Goal: Task Accomplishment & Management: Manage account settings

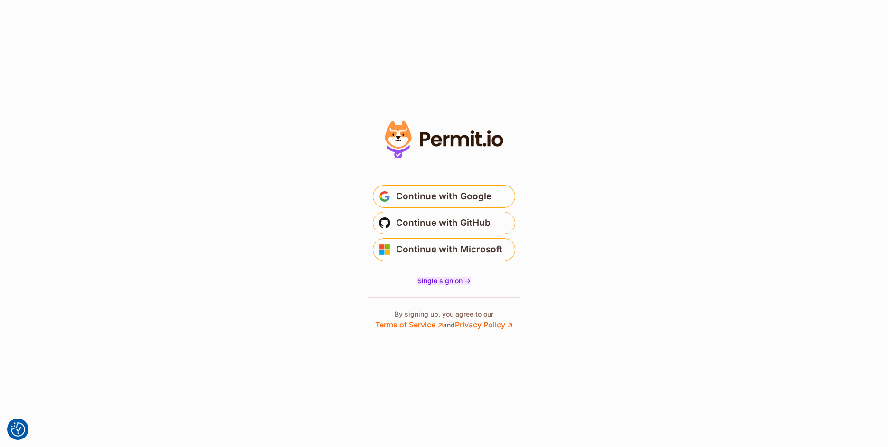
click at [449, 279] on span "Single sign on ->" at bounding box center [443, 281] width 53 height 8
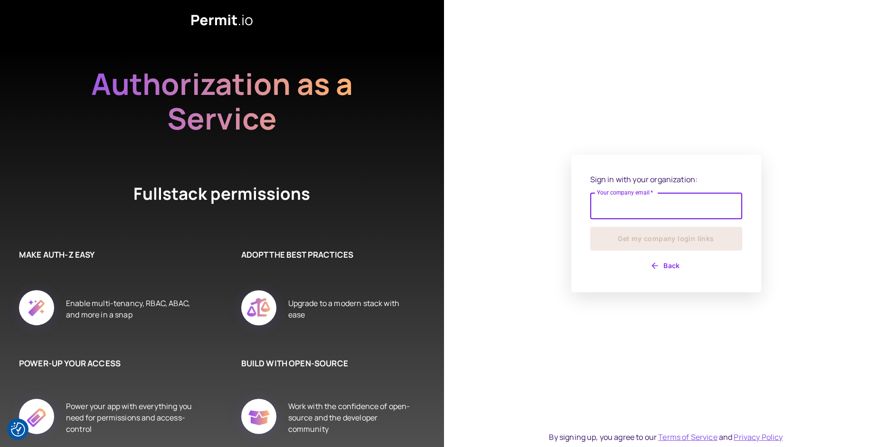
click at [607, 211] on input "Your company email   *" at bounding box center [666, 206] width 152 height 27
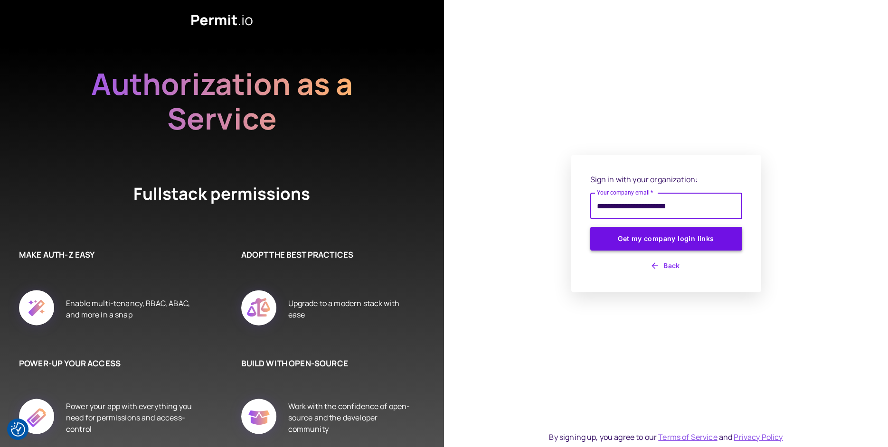
type input "**********"
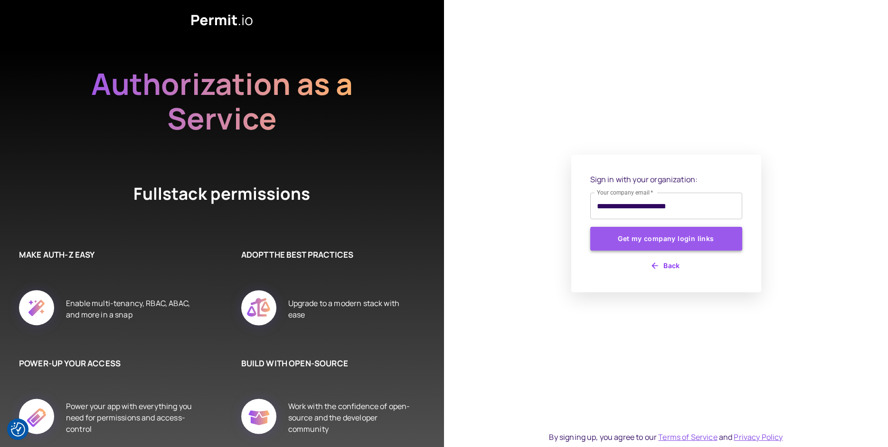
click at [622, 236] on button "Get my company login links" at bounding box center [666, 239] width 152 height 24
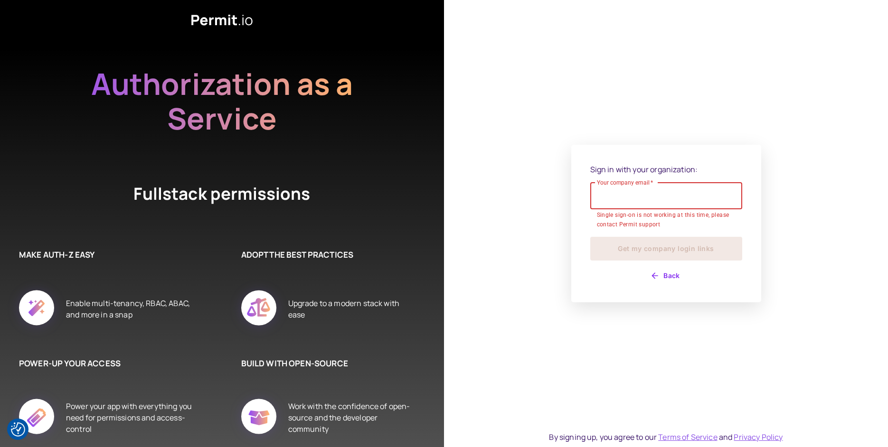
click at [669, 273] on button "Back" at bounding box center [666, 275] width 152 height 15
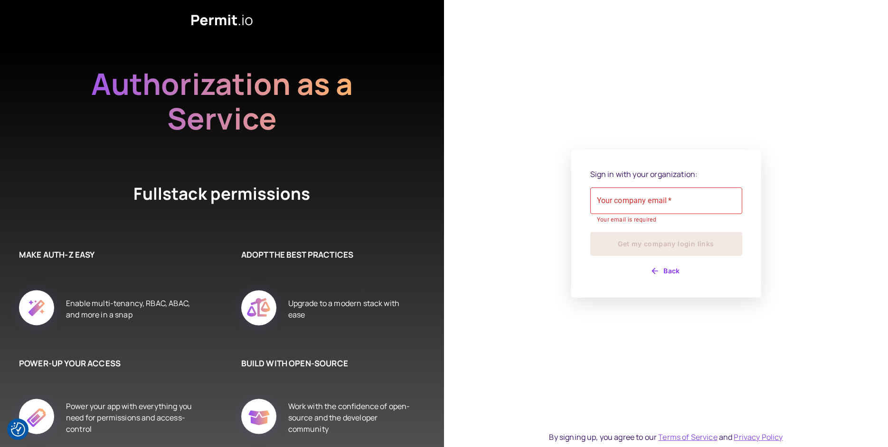
click at [668, 274] on div "Sign in with your organization: Your company email   * Your company email   * Y…" at bounding box center [666, 224] width 190 height 149
click at [667, 274] on button "Back" at bounding box center [666, 270] width 152 height 15
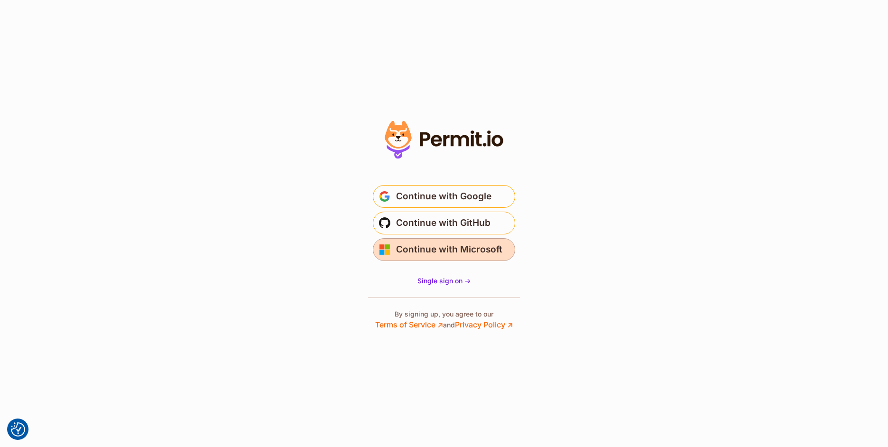
click at [492, 243] on span "Continue with Microsoft" at bounding box center [449, 249] width 106 height 15
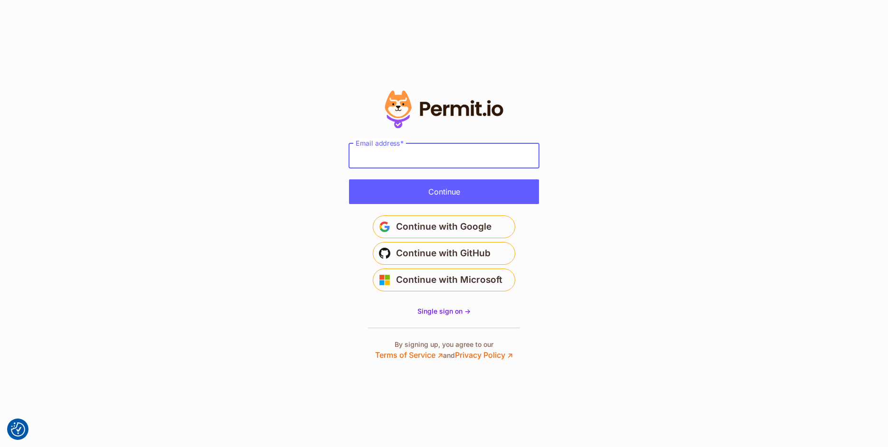
type input "**********"
click at [505, 197] on button "Continue" at bounding box center [444, 191] width 190 height 25
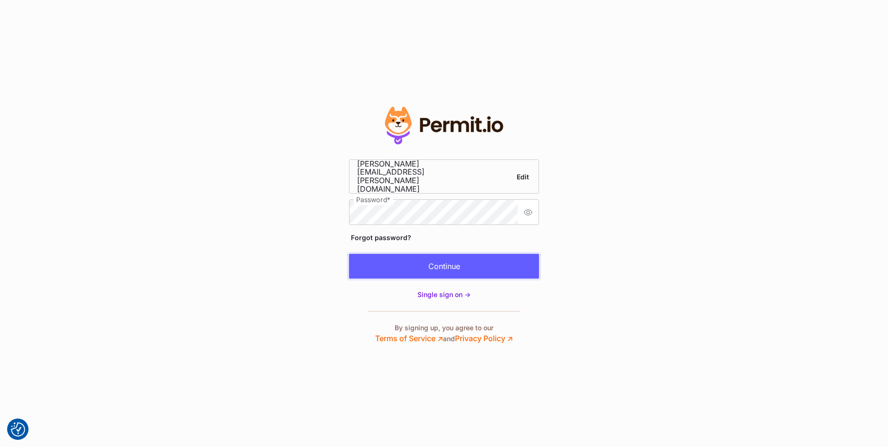
click at [493, 264] on button "Continue" at bounding box center [444, 266] width 190 height 25
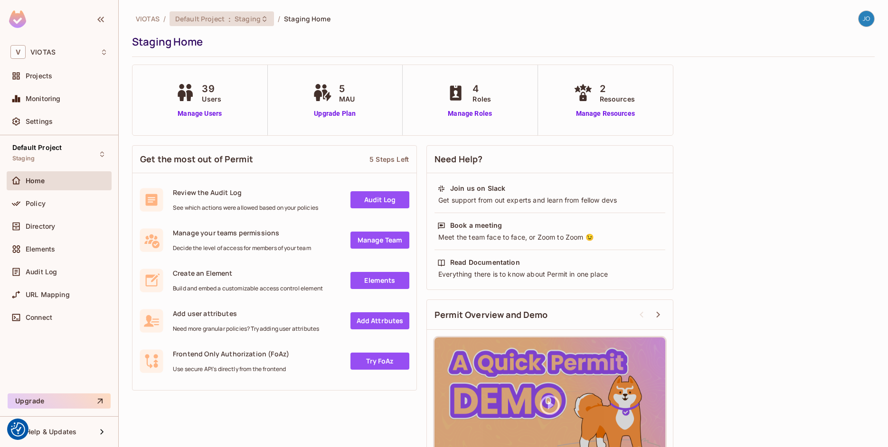
click at [243, 18] on span "Staging" at bounding box center [248, 18] width 26 height 9
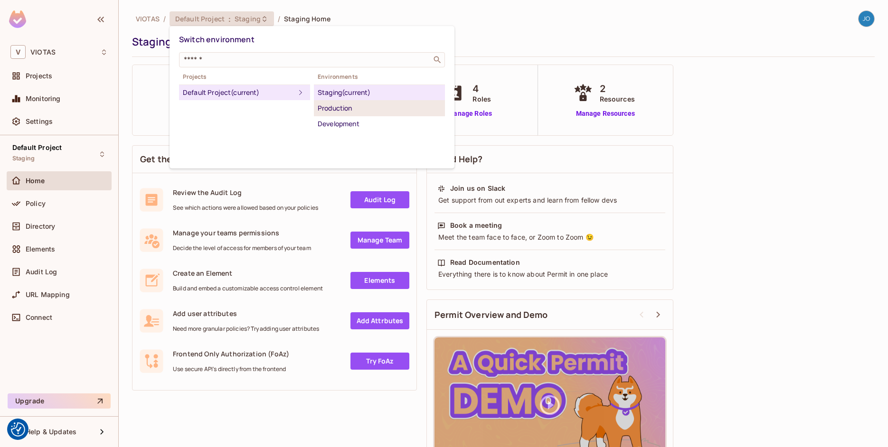
click at [326, 105] on div "Production" at bounding box center [379, 108] width 123 height 11
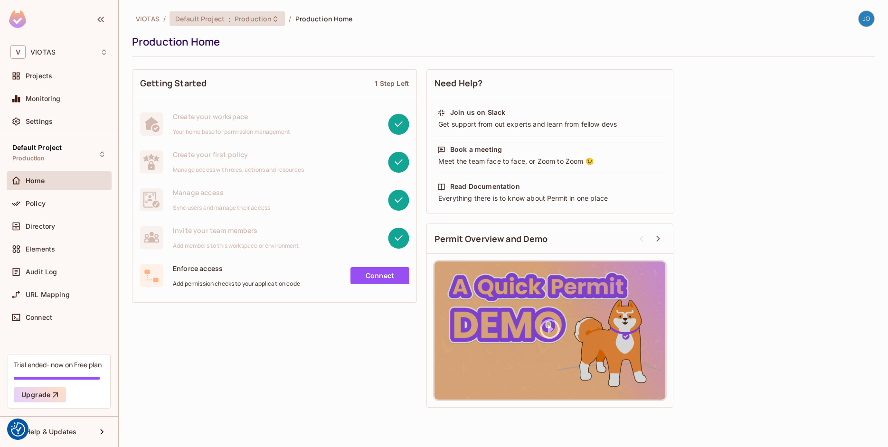
click at [263, 17] on span "Production" at bounding box center [253, 18] width 37 height 9
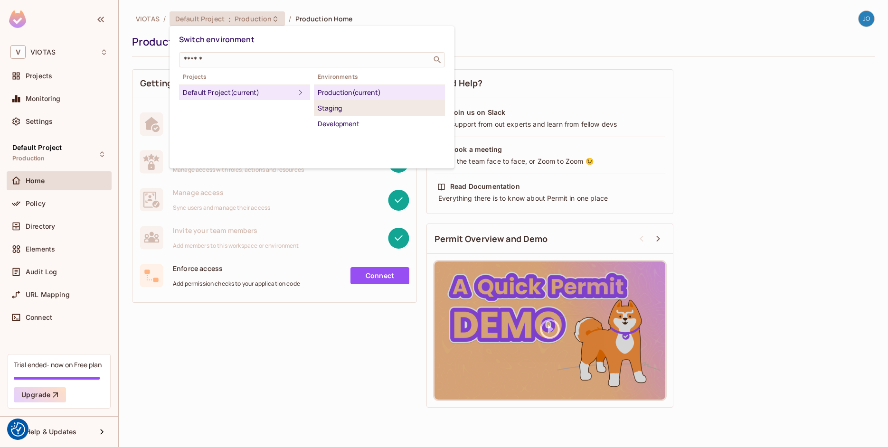
click at [330, 106] on div "Staging" at bounding box center [379, 108] width 123 height 11
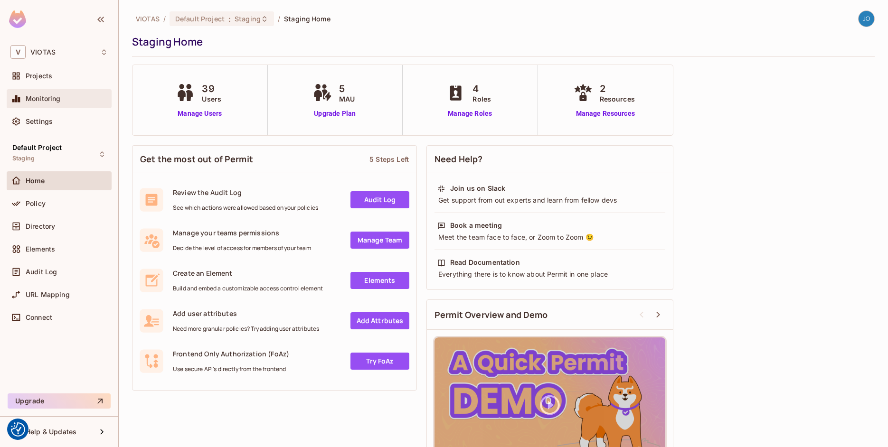
click at [79, 99] on div "Monitoring" at bounding box center [67, 99] width 82 height 8
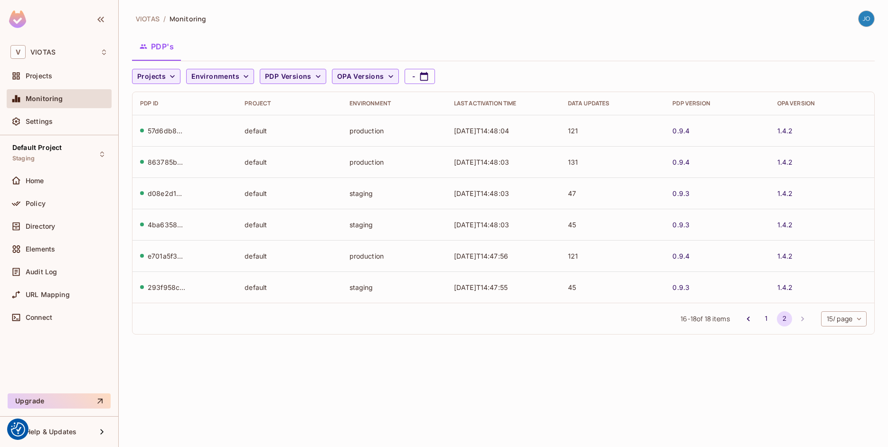
click at [161, 130] on div "57d6db8e-30ca-4314-a159-2b3fd9ab6d08" at bounding box center [167, 130] width 38 height 9
click at [63, 80] on div "Projects" at bounding box center [58, 75] width 97 height 11
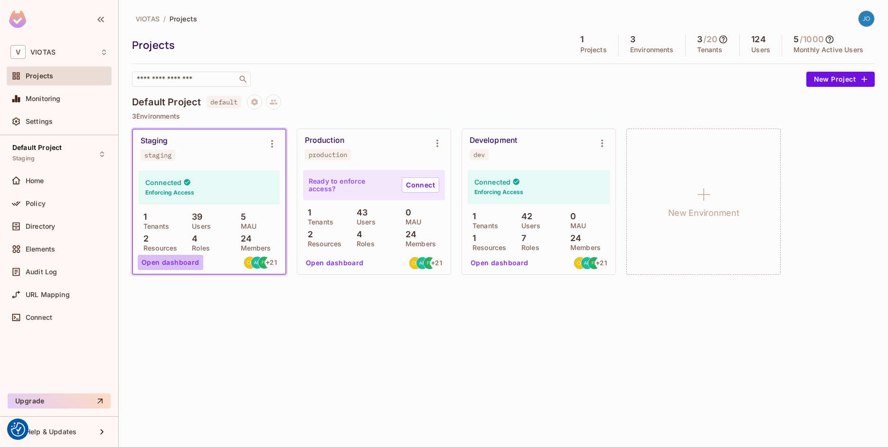
click at [176, 264] on button "Open dashboard" at bounding box center [171, 262] width 66 height 15
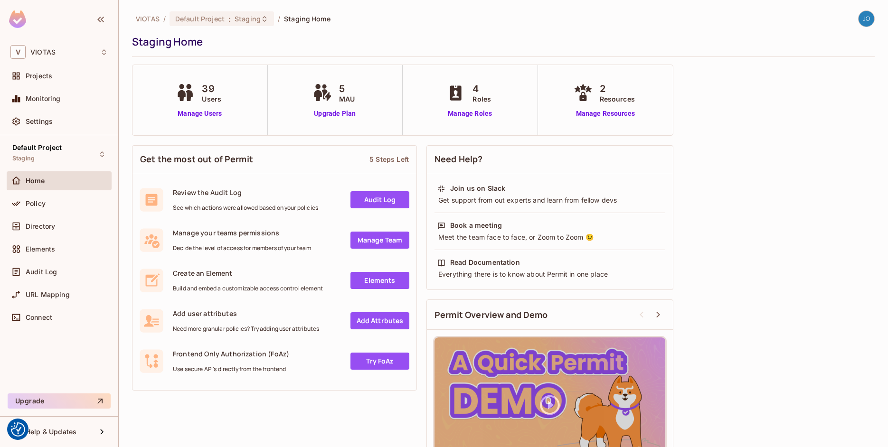
click at [354, 196] on link "Audit Log" at bounding box center [379, 199] width 59 height 17
click at [611, 113] on link "Manage Resources" at bounding box center [605, 114] width 68 height 10
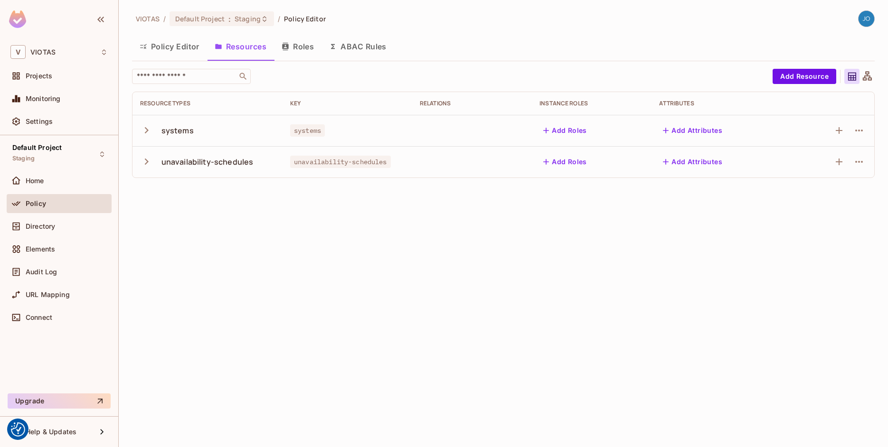
click at [147, 131] on icon "button" at bounding box center [147, 130] width 4 height 6
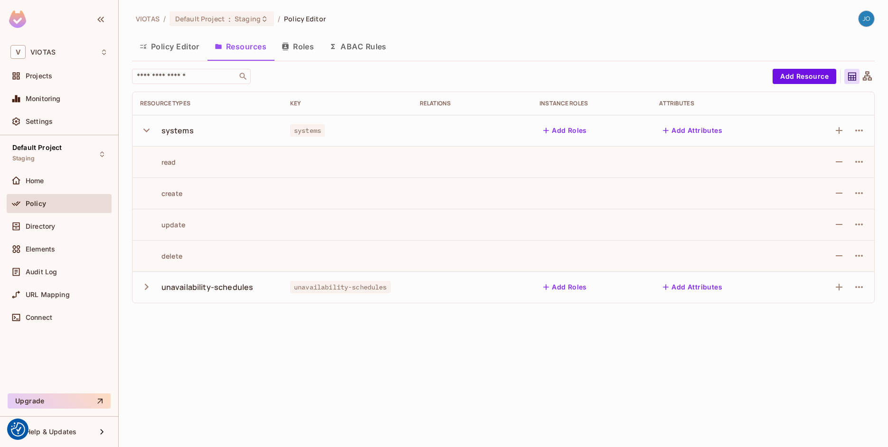
click at [147, 131] on icon "button" at bounding box center [146, 131] width 6 height 4
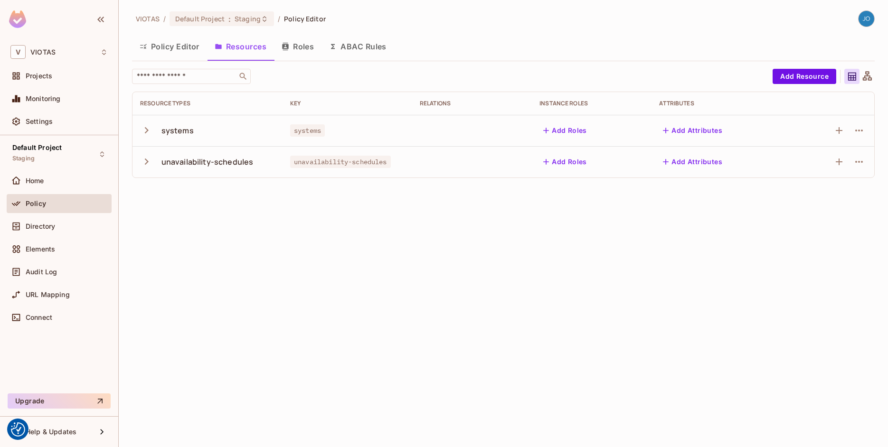
click at [146, 162] on icon "button" at bounding box center [146, 161] width 13 height 13
click at [146, 162] on icon "button" at bounding box center [146, 162] width 6 height 4
click at [348, 42] on button "ABAC Rules" at bounding box center [357, 47] width 73 height 24
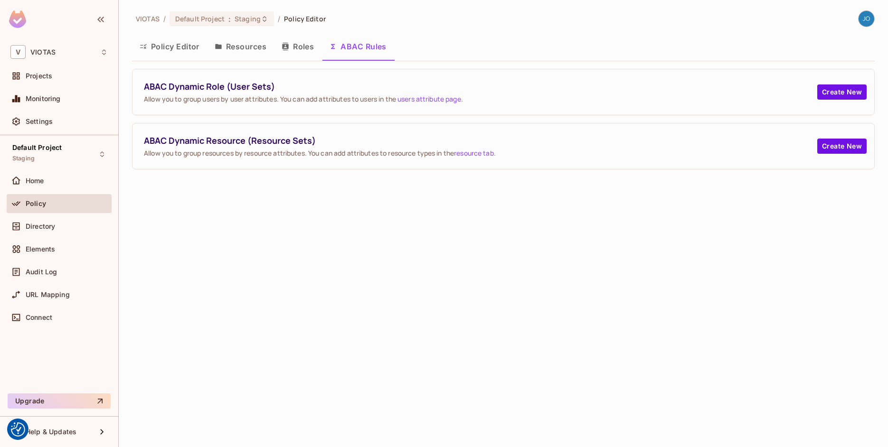
click at [306, 42] on button "Roles" at bounding box center [297, 47] width 47 height 24
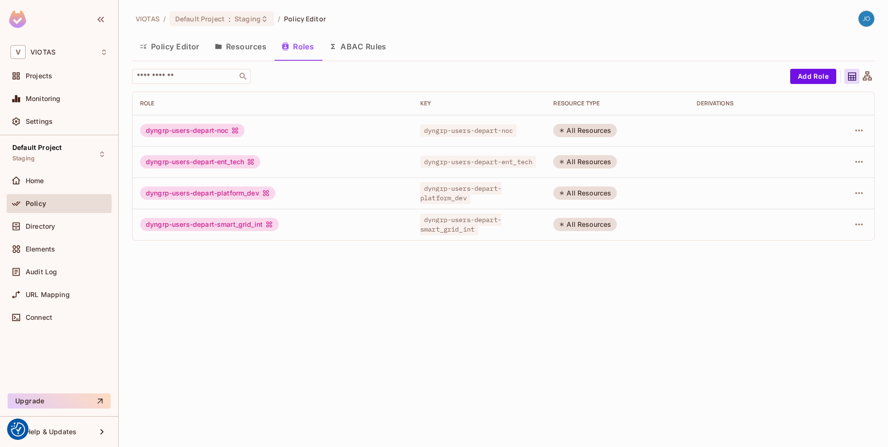
click at [183, 53] on button "Policy Editor" at bounding box center [169, 47] width 75 height 24
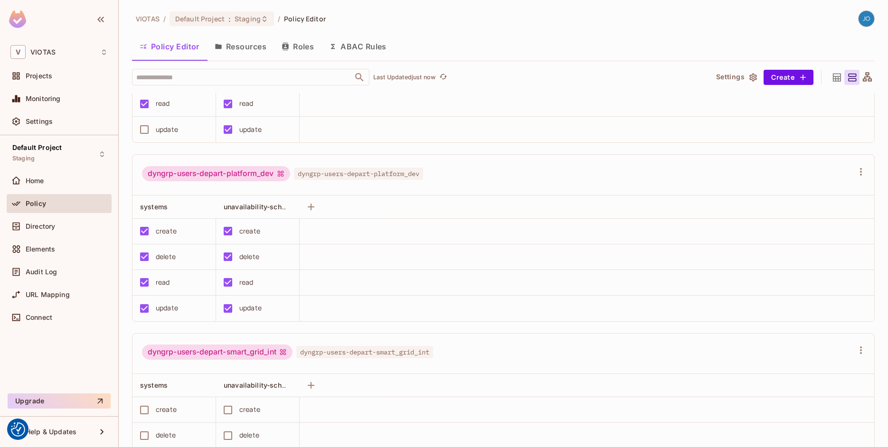
scroll to position [373, 0]
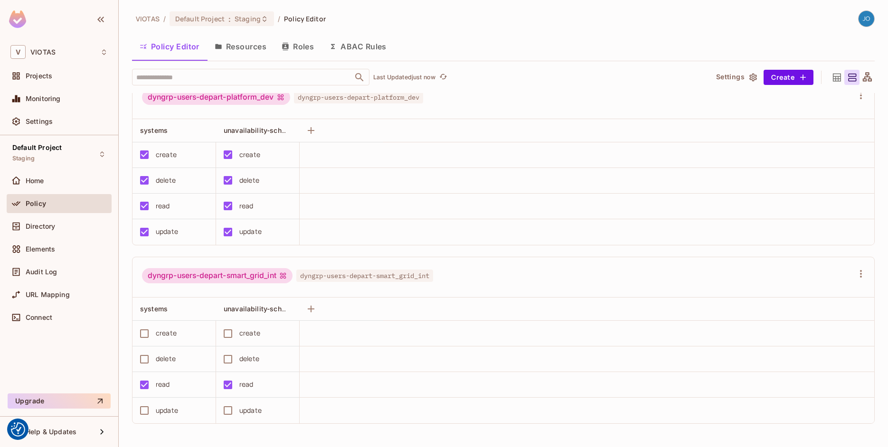
click at [253, 278] on div "dyngrp-users-depart-smart_grid_int" at bounding box center [217, 275] width 150 height 15
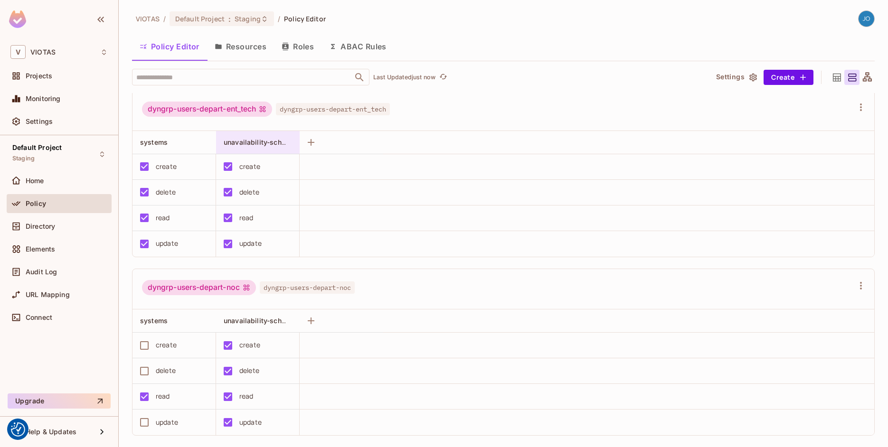
scroll to position [0, 0]
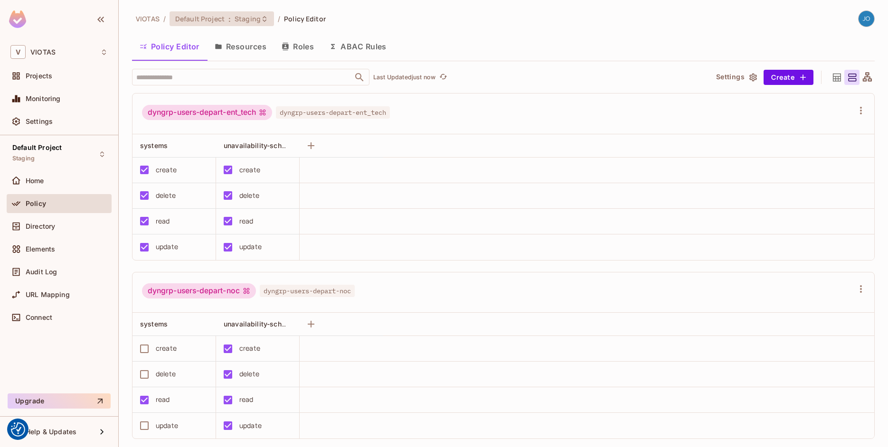
click at [261, 21] on icon at bounding box center [265, 19] width 8 height 8
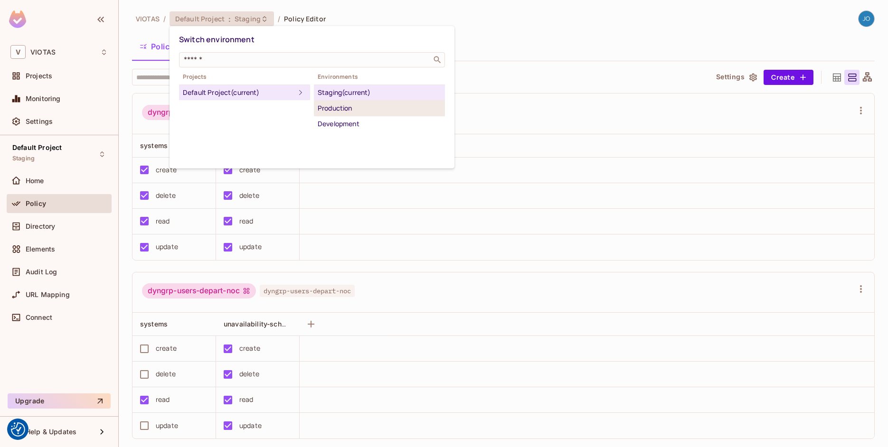
click at [350, 108] on div "Production" at bounding box center [379, 108] width 123 height 11
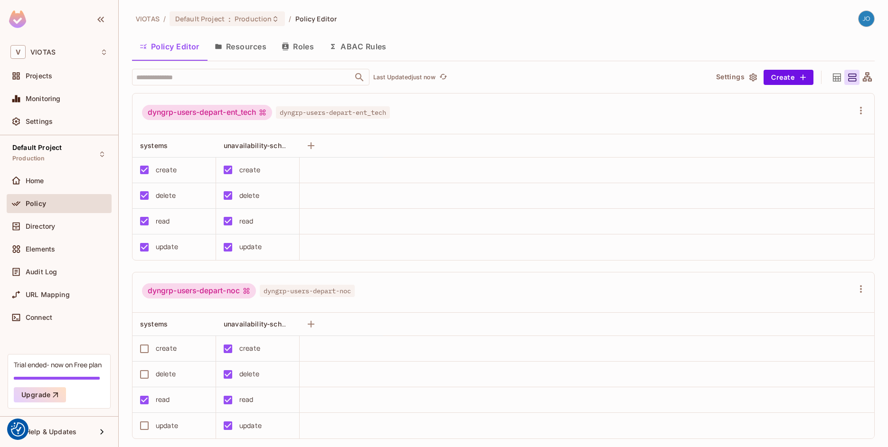
click at [496, 99] on div "dyngrp-users-depart-ent_tech dyngrp-users-depart-ent_tech" at bounding box center [502, 114] width 741 height 41
